Goal: Task Accomplishment & Management: Manage account settings

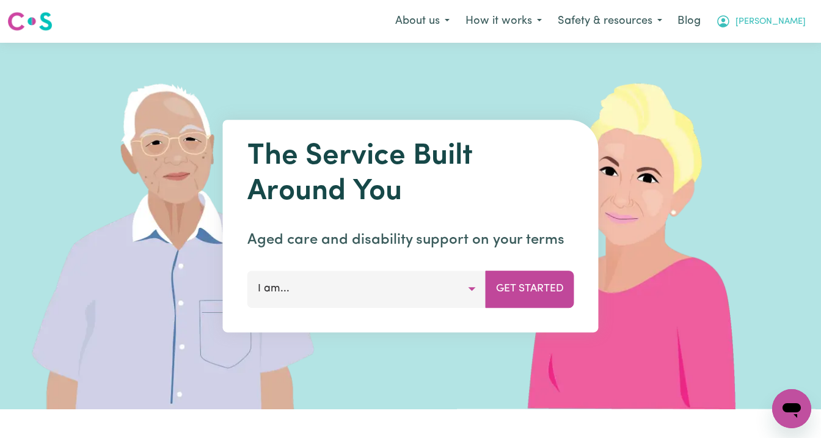
click at [777, 15] on span "[PERSON_NAME]" at bounding box center [770, 21] width 70 height 13
click at [772, 69] on link "Logout" at bounding box center [764, 70] width 96 height 23
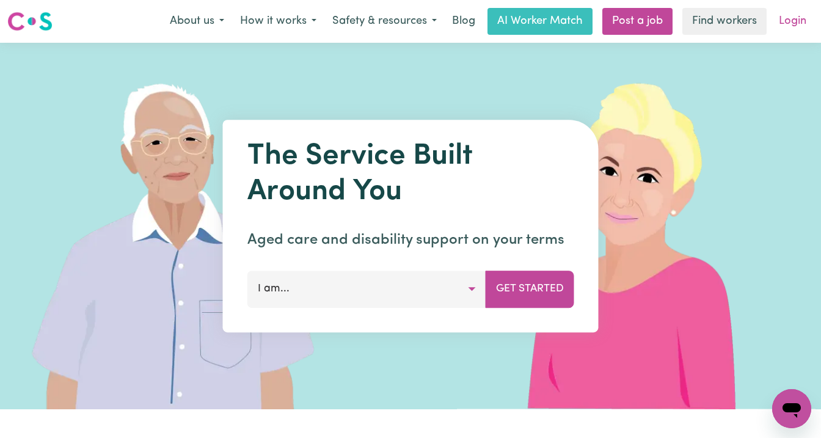
click at [789, 24] on link "Login" at bounding box center [792, 21] width 42 height 27
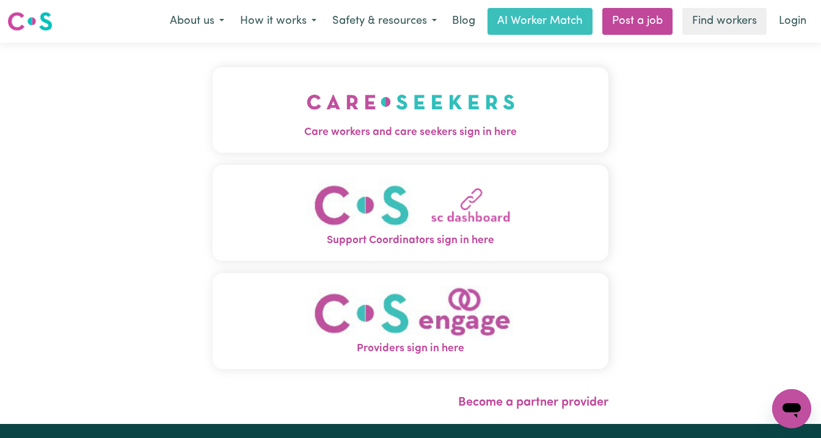
click at [452, 98] on img "Care workers and care seekers sign in here" at bounding box center [411, 101] width 208 height 45
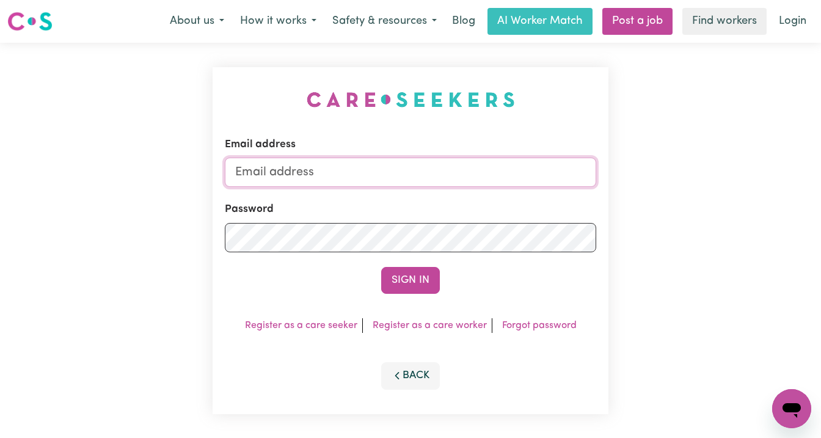
click at [359, 166] on input "Email address" at bounding box center [410, 172] width 371 height 29
type input "[EMAIL_ADDRESS][DOMAIN_NAME]"
click at [381, 267] on button "Sign In" at bounding box center [410, 280] width 59 height 27
